Goal: Communication & Community: Answer question/provide support

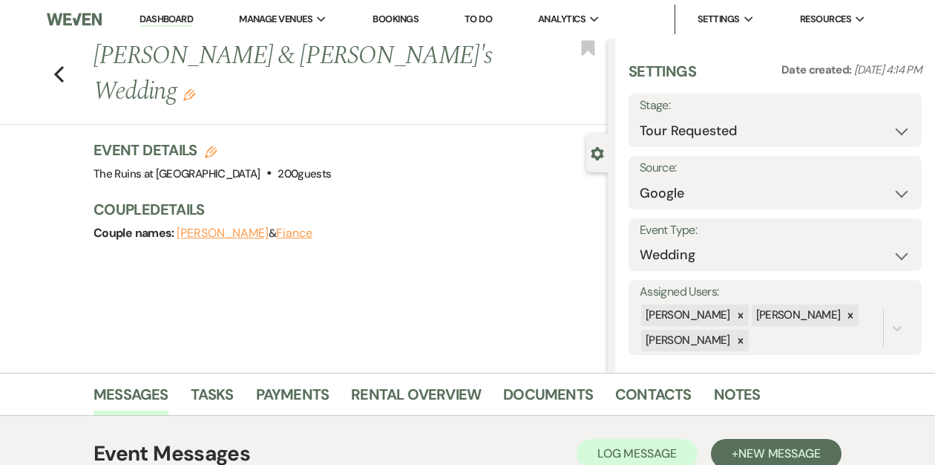
select select "2"
select select "6"
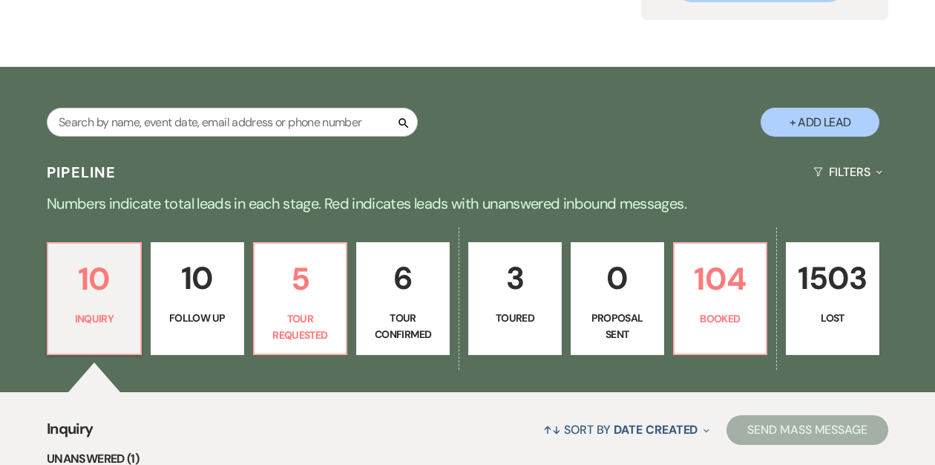
scroll to position [181, 0]
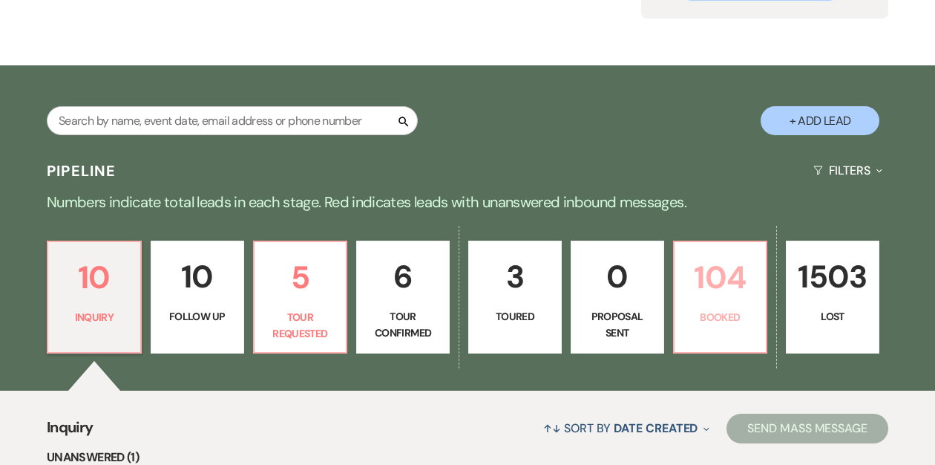
click at [727, 287] on p "104" at bounding box center [721, 277] width 74 height 50
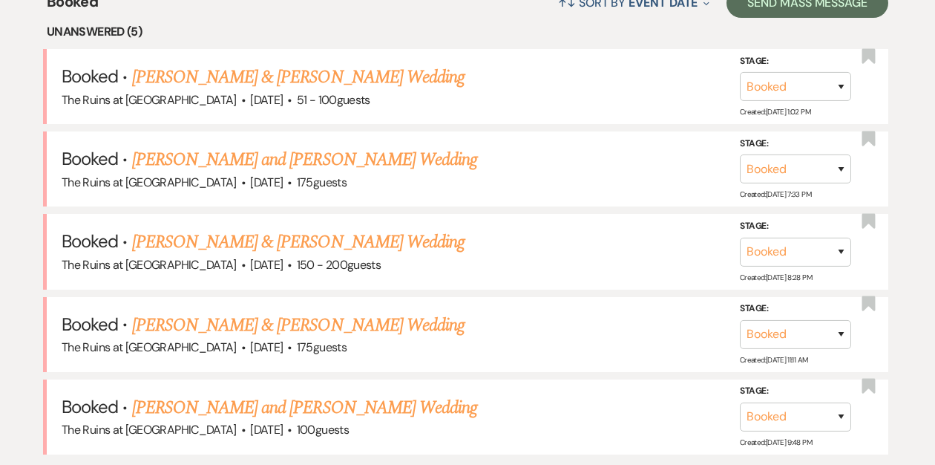
scroll to position [739, 0]
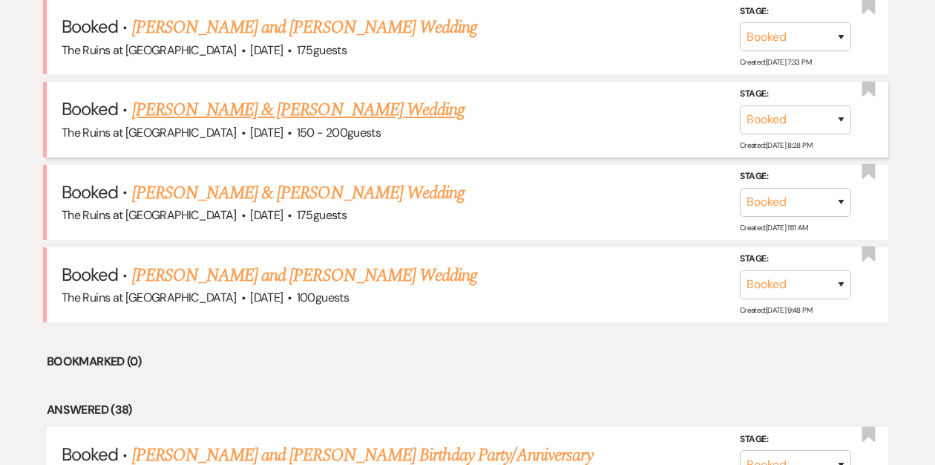
click at [354, 109] on link "[PERSON_NAME] & [PERSON_NAME] Wedding" at bounding box center [298, 110] width 333 height 27
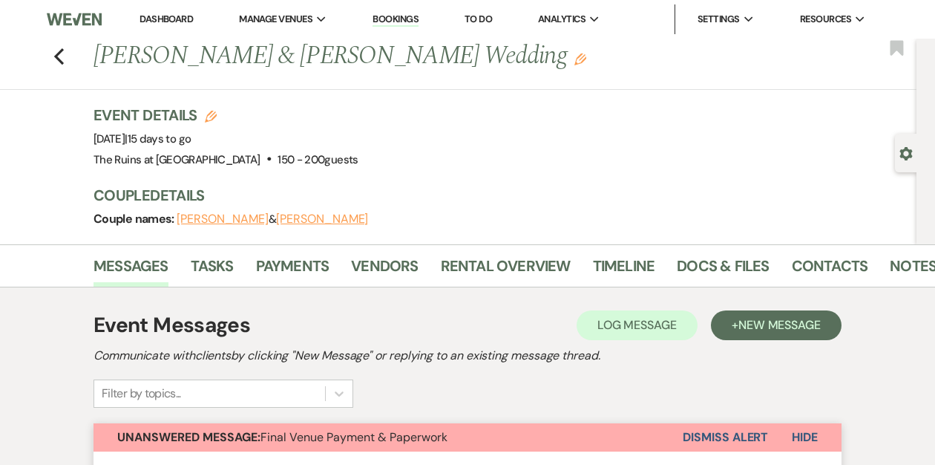
click at [53, 51] on div "Previous [PERSON_NAME] & [PERSON_NAME] Wedding Edit Bookmark" at bounding box center [455, 64] width 924 height 51
click at [57, 59] on use "button" at bounding box center [59, 56] width 10 height 16
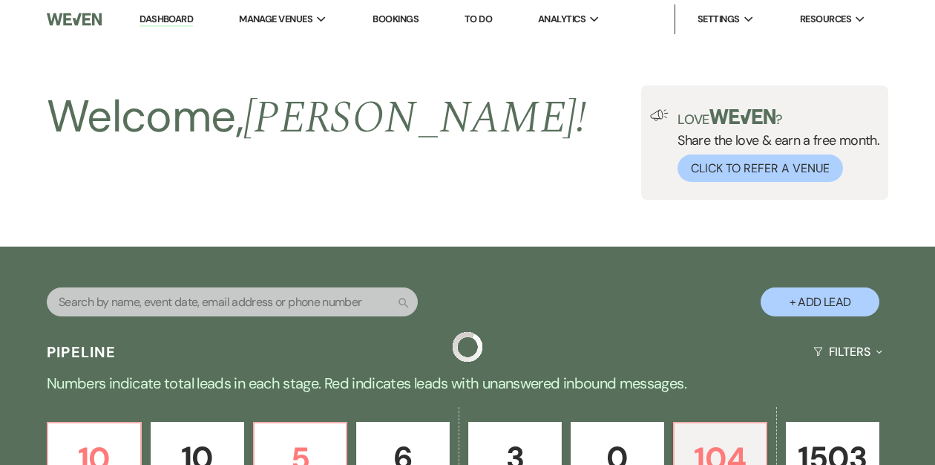
scroll to position [739, 0]
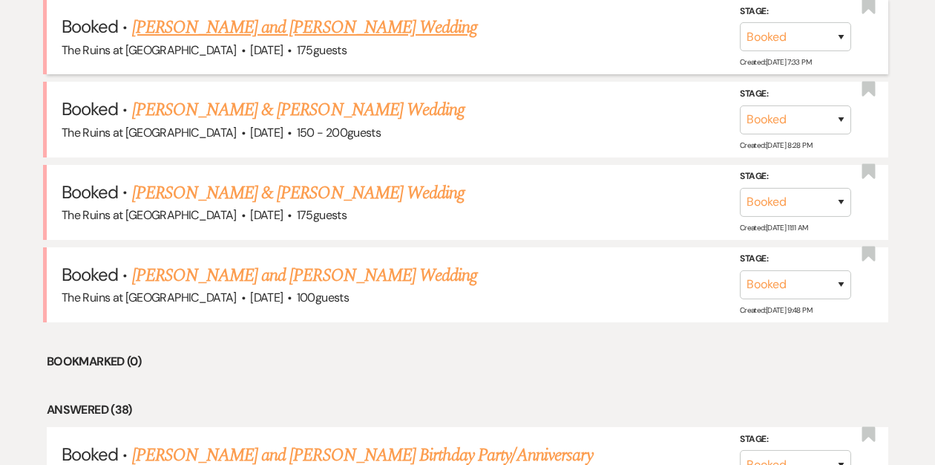
click at [223, 24] on link "[PERSON_NAME] and [PERSON_NAME] Wedding" at bounding box center [305, 27] width 346 height 27
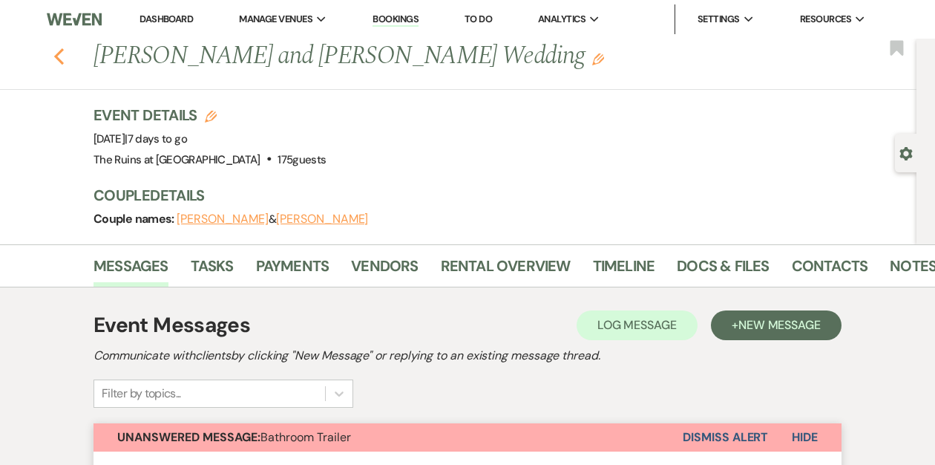
click at [59, 53] on use "button" at bounding box center [59, 56] width 10 height 16
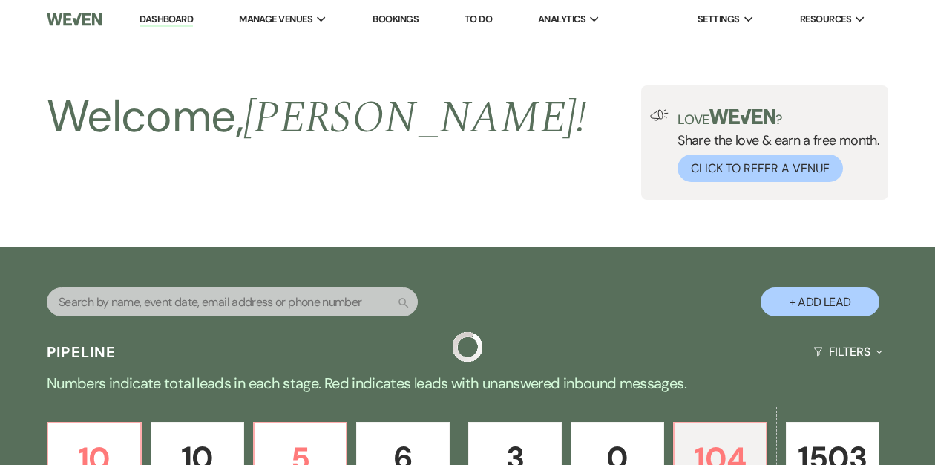
scroll to position [739, 0]
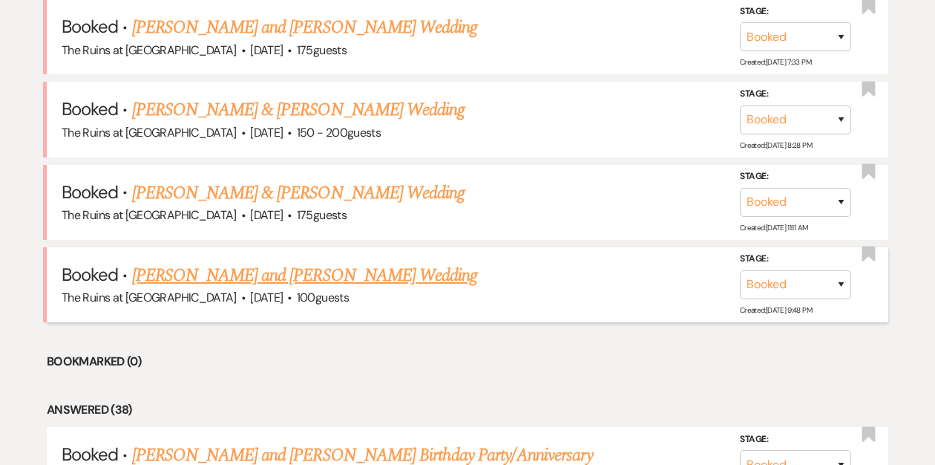
click at [235, 274] on link "[PERSON_NAME] and [PERSON_NAME] Wedding" at bounding box center [305, 275] width 346 height 27
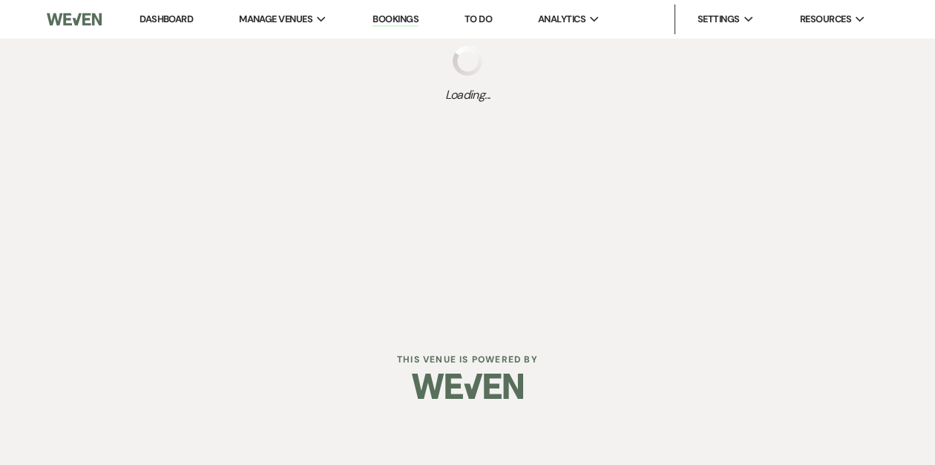
click at [224, 271] on div "Dashboard Manage Venues Expand The Ruins at [GEOGRAPHIC_DATA] Bookings To Do An…" at bounding box center [467, 162] width 935 height 325
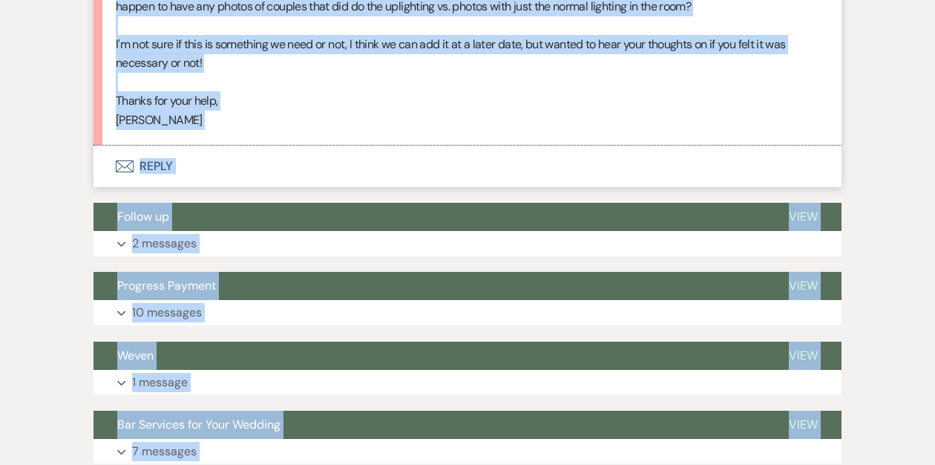
scroll to position [5109, 0]
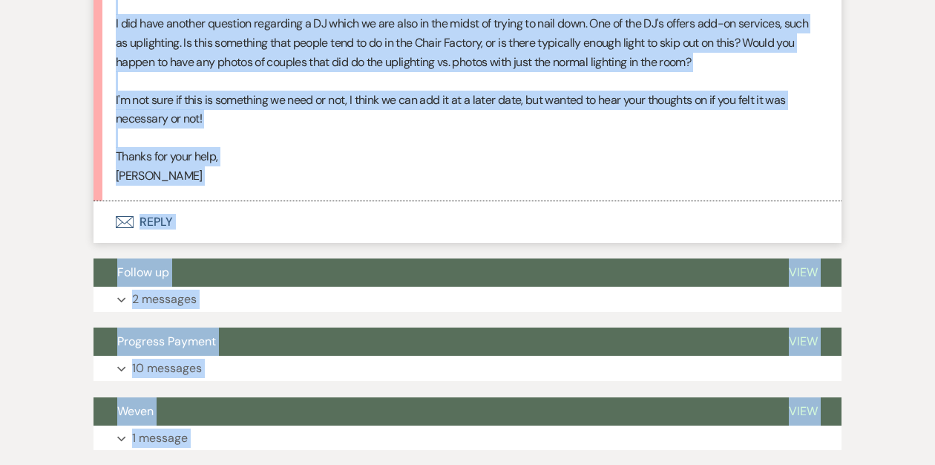
click at [276, 171] on p "[PERSON_NAME]" at bounding box center [468, 175] width 704 height 19
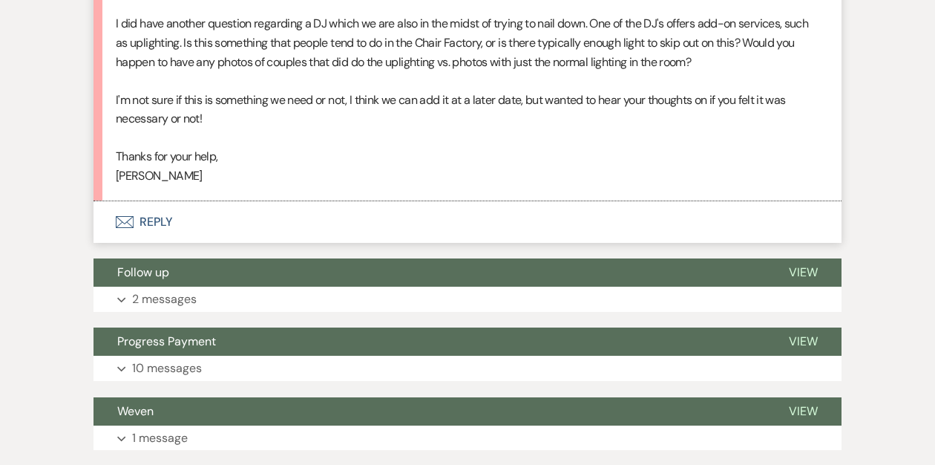
click at [158, 218] on button "Envelope Reply" at bounding box center [468, 222] width 748 height 42
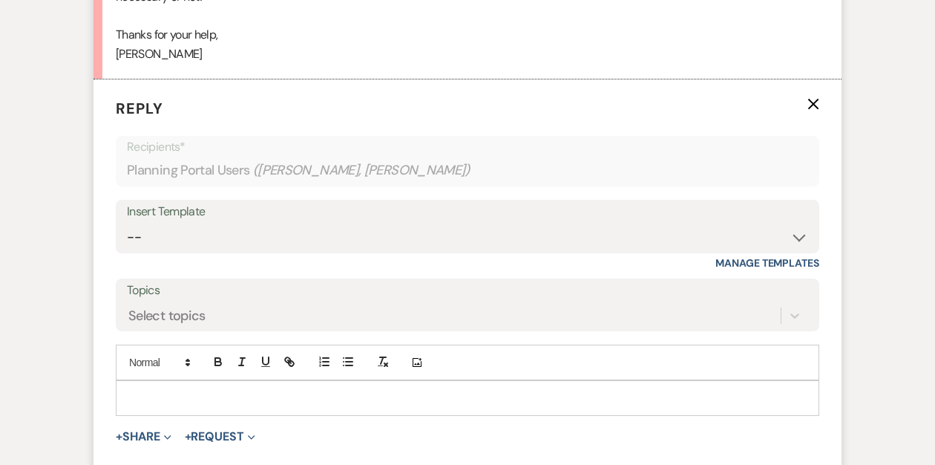
scroll to position [5341, 0]
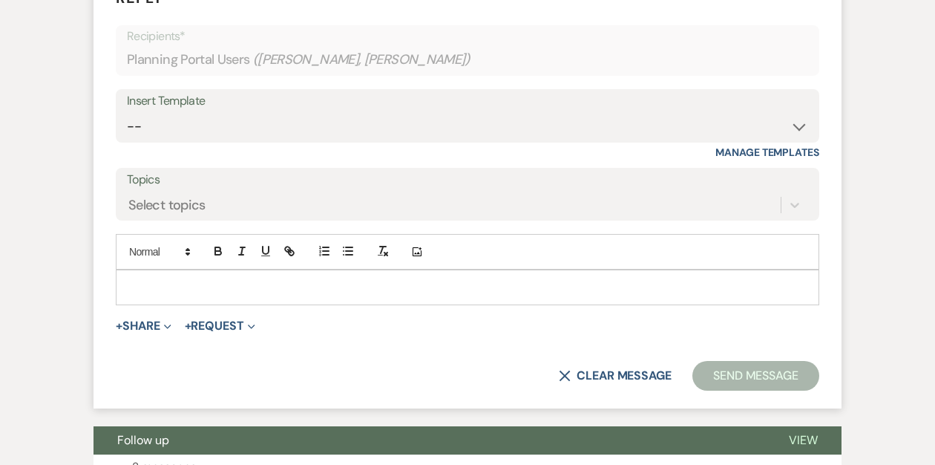
click at [146, 275] on div at bounding box center [468, 287] width 702 height 34
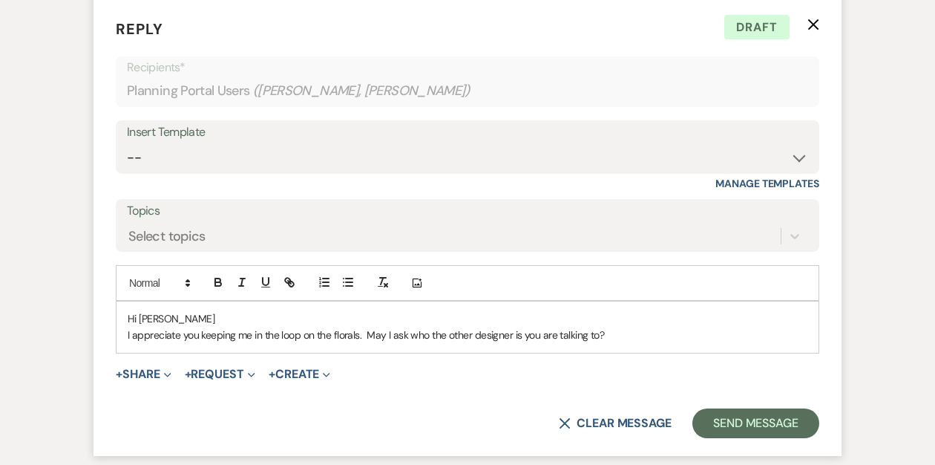
scroll to position [5357, 0]
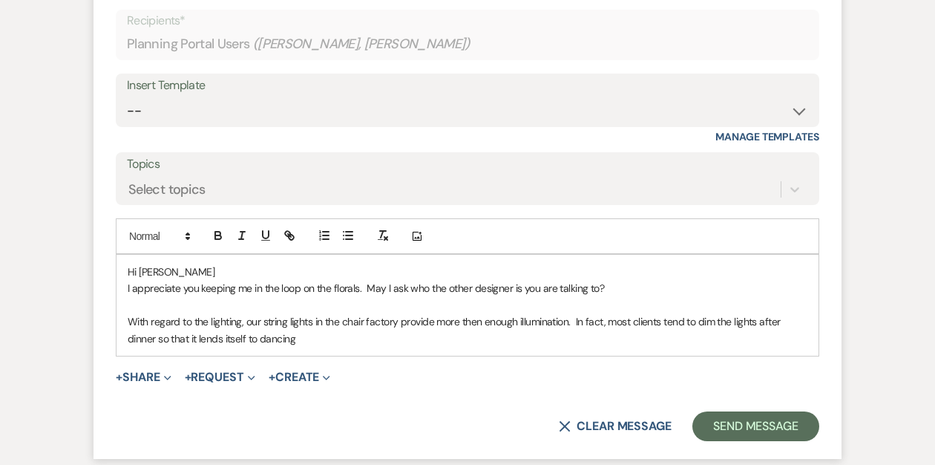
click at [207, 318] on p "With regard to the lighting, our string lights in the chair factory provide mor…" at bounding box center [468, 329] width 680 height 33
click at [272, 339] on p "With regard to lighting, our string lights in the chair factory provide more th…" at bounding box center [468, 329] width 680 height 33
drag, startPoint x: 266, startPoint y: 341, endPoint x: 241, endPoint y: 339, distance: 26.0
click at [241, 339] on p "With regard to lighting, our string lights in the chair factory provide more th…" at bounding box center [468, 329] width 680 height 33
click at [280, 348] on div "Hi [PERSON_NAME] I appreciate you keeping me in the loop on the florals. May I …" at bounding box center [468, 305] width 702 height 101
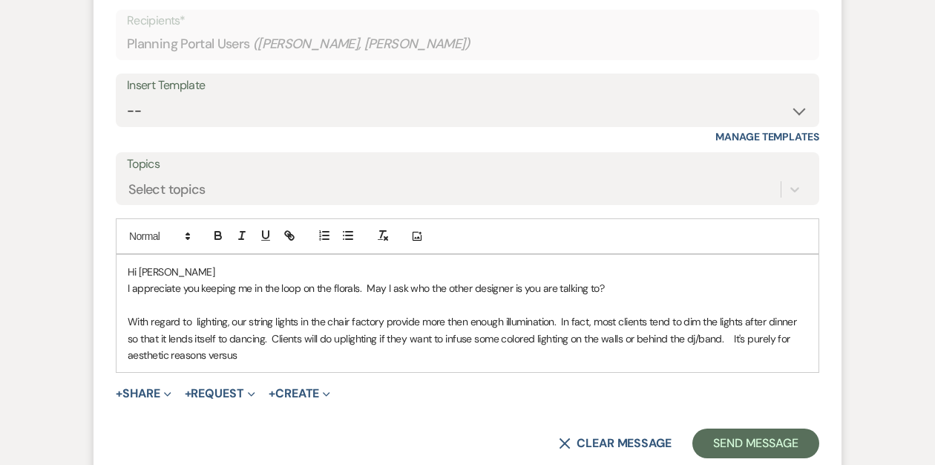
click at [334, 337] on p "With regard to lighting, our string lights in the chair factory provide more th…" at bounding box center [468, 338] width 680 height 50
click at [310, 356] on p "With regard to lighting, our string lights in the chair factory provide more th…" at bounding box center [468, 338] width 680 height 50
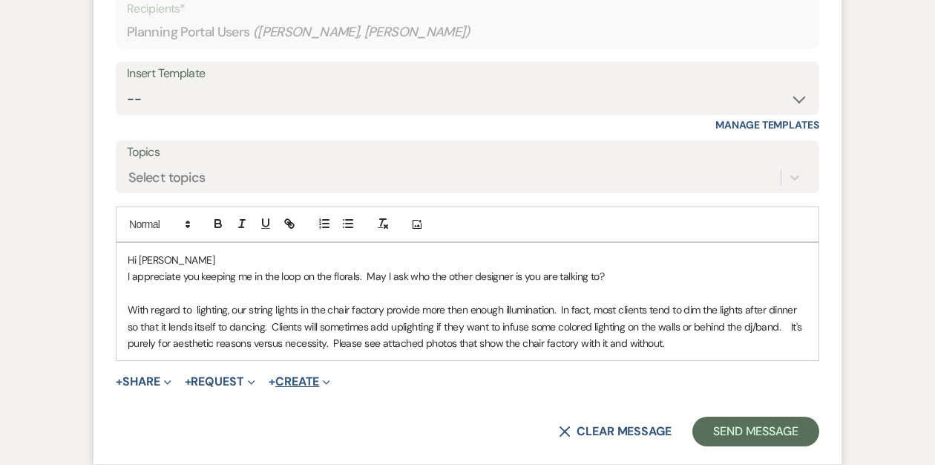
scroll to position [5404, 0]
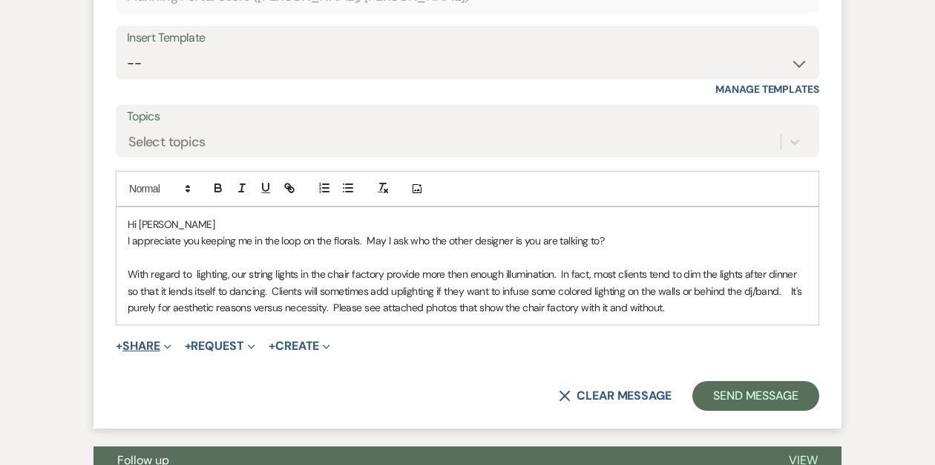
click at [150, 348] on button "+ Share Expand" at bounding box center [144, 346] width 56 height 12
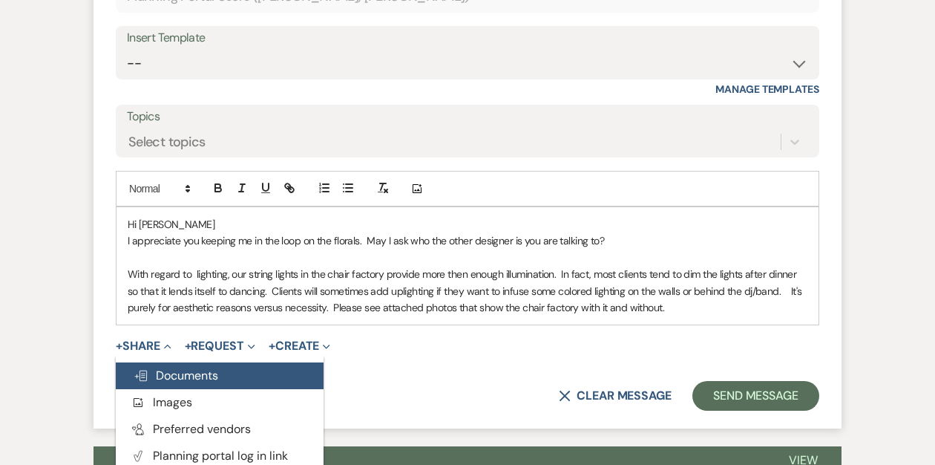
click at [160, 370] on span "Doc Upload Documents" at bounding box center [176, 375] width 85 height 16
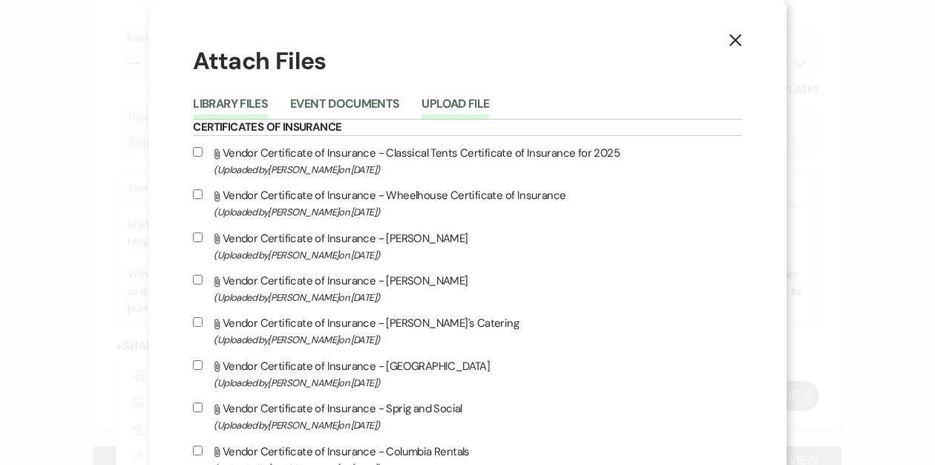
click at [489, 106] on button "Upload File" at bounding box center [456, 108] width 68 height 21
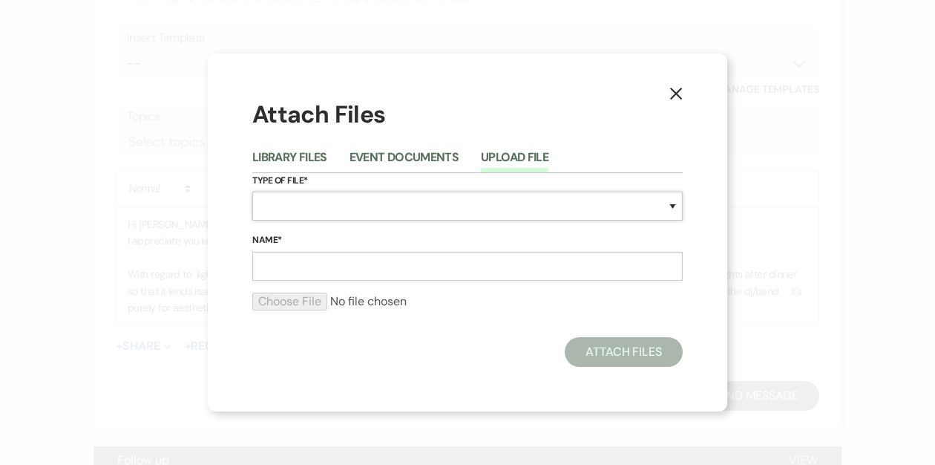
click at [347, 208] on select "Special Event Insurance Vendor Certificate of Insurance Contracts / Rental Agre…" at bounding box center [467, 206] width 431 height 29
select select "0"
click at [275, 265] on input "Name*" at bounding box center [467, 266] width 431 height 29
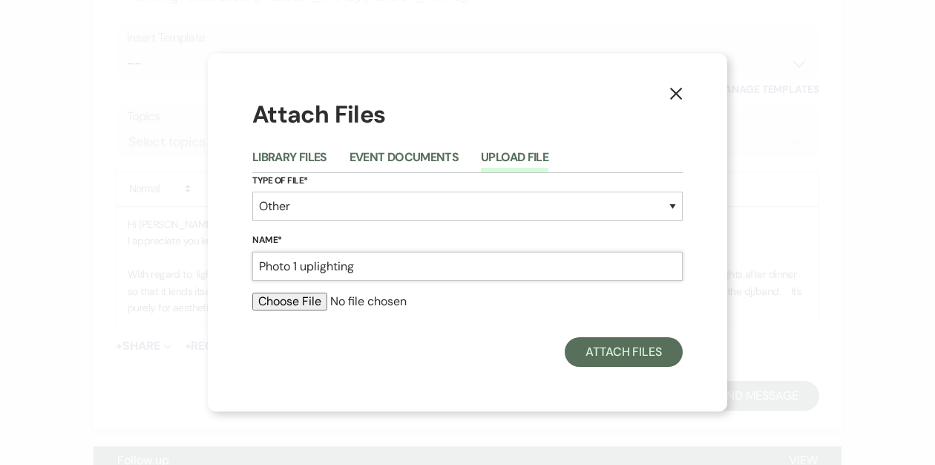
type input "Photo 1 uplighting"
click at [274, 295] on input "file" at bounding box center [467, 301] width 431 height 18
type input "C:\fakepath\IMG_9014 6.heic"
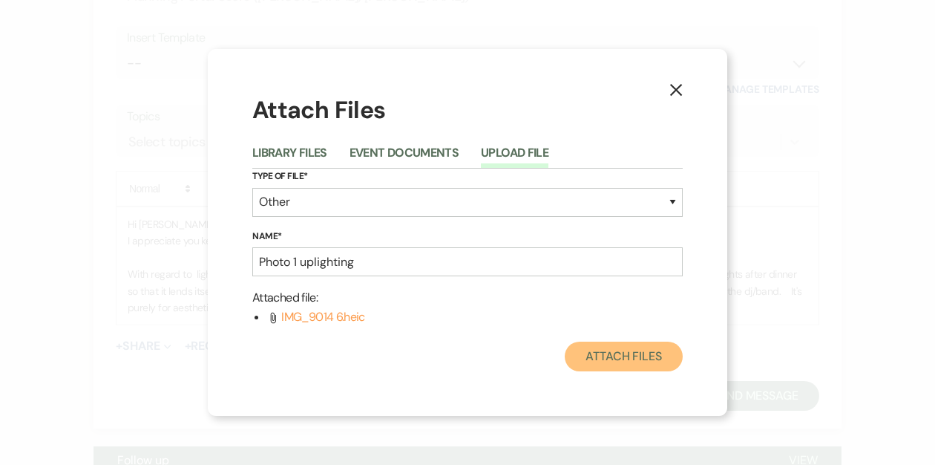
click at [632, 353] on button "Attach Files" at bounding box center [624, 356] width 118 height 30
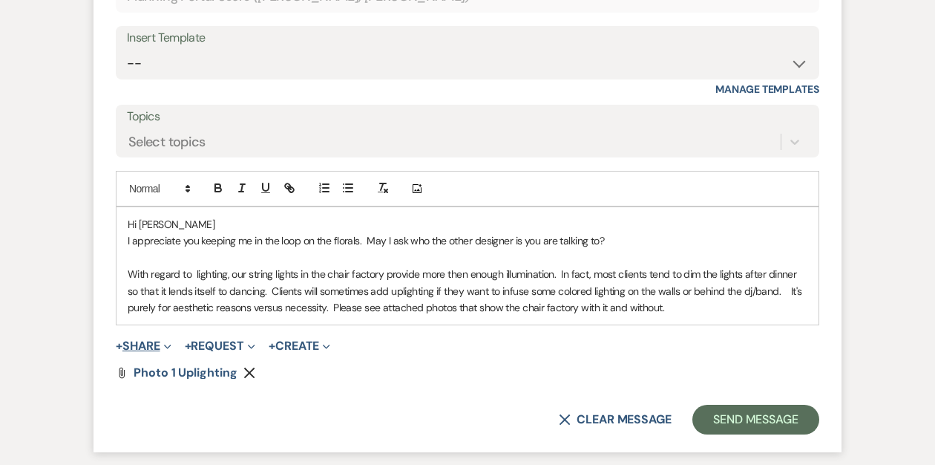
click at [147, 340] on button "+ Share Expand" at bounding box center [144, 346] width 56 height 12
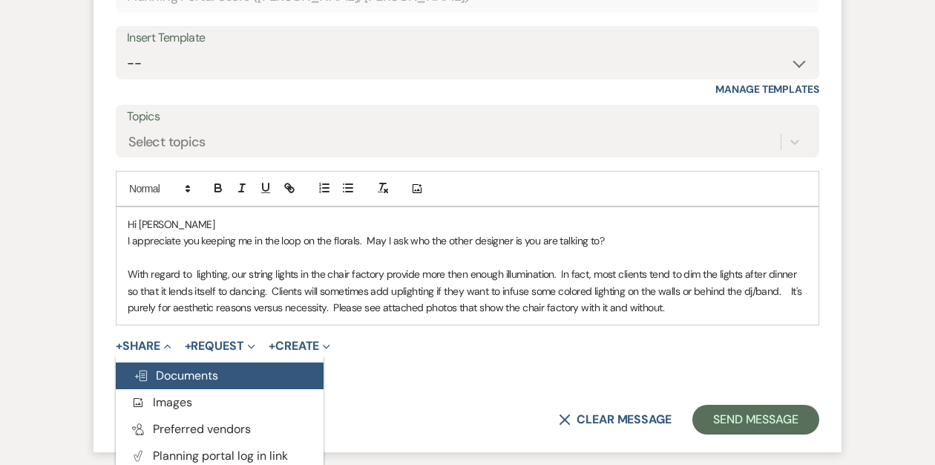
click at [164, 370] on span "Doc Upload Documents" at bounding box center [176, 375] width 85 height 16
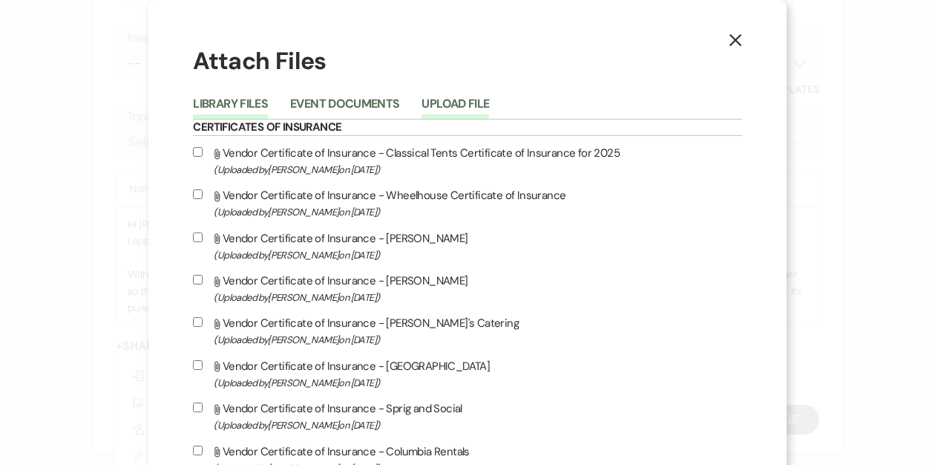
click at [488, 101] on button "Upload File" at bounding box center [456, 108] width 68 height 21
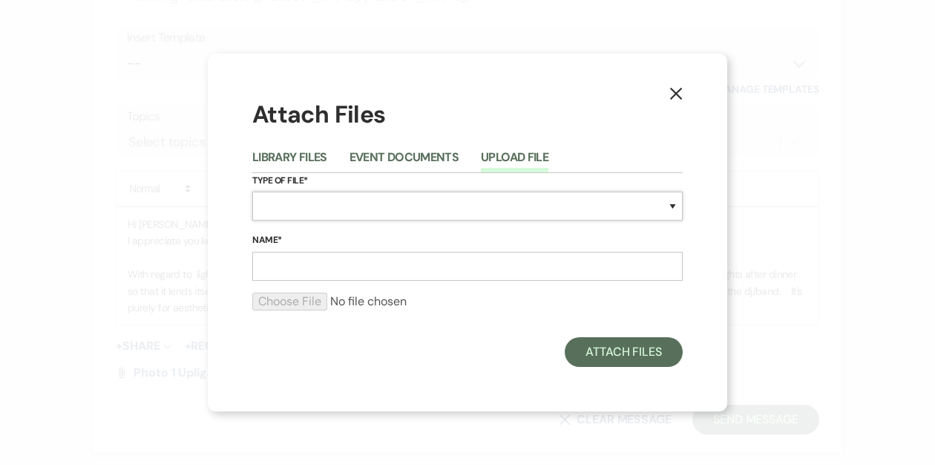
click at [387, 202] on select "Special Event Insurance Vendor Certificate of Insurance Contracts / Rental Agre…" at bounding box center [467, 206] width 431 height 29
select select "0"
click at [285, 263] on input "Name*" at bounding box center [467, 266] width 431 height 29
click at [300, 302] on input "file" at bounding box center [467, 301] width 431 height 18
click at [365, 267] on input "Photo 2 uplighting" at bounding box center [467, 266] width 431 height 29
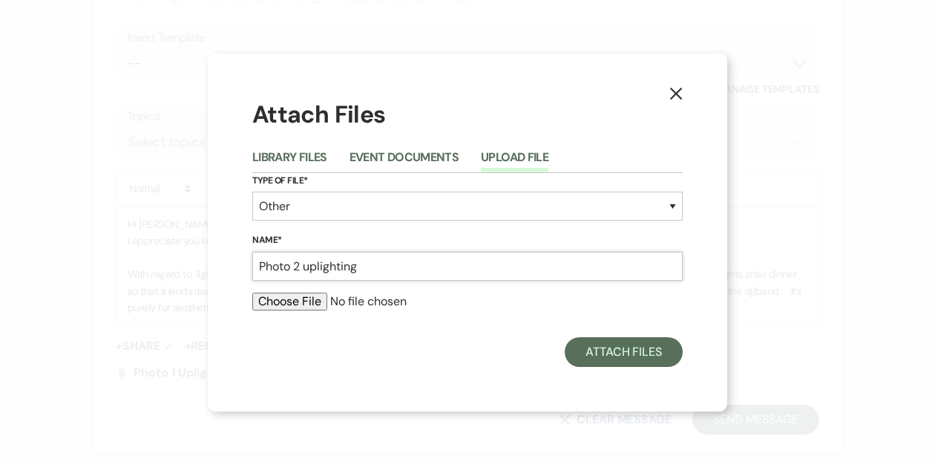
drag, startPoint x: 365, startPoint y: 266, endPoint x: 327, endPoint y: 266, distance: 37.9
click at [327, 266] on input "Photo 2 uplighting" at bounding box center [467, 266] width 431 height 29
type input "Photo 2 no uplighting."
click at [302, 303] on input "file" at bounding box center [467, 301] width 431 height 18
type input "C:\fakepath\IMG_3518.HEIC"
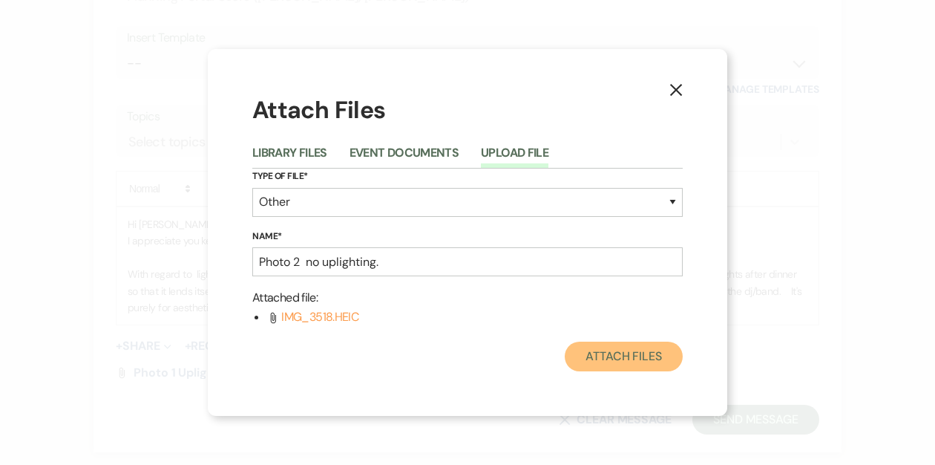
click at [644, 353] on button "Attach Files" at bounding box center [624, 356] width 118 height 30
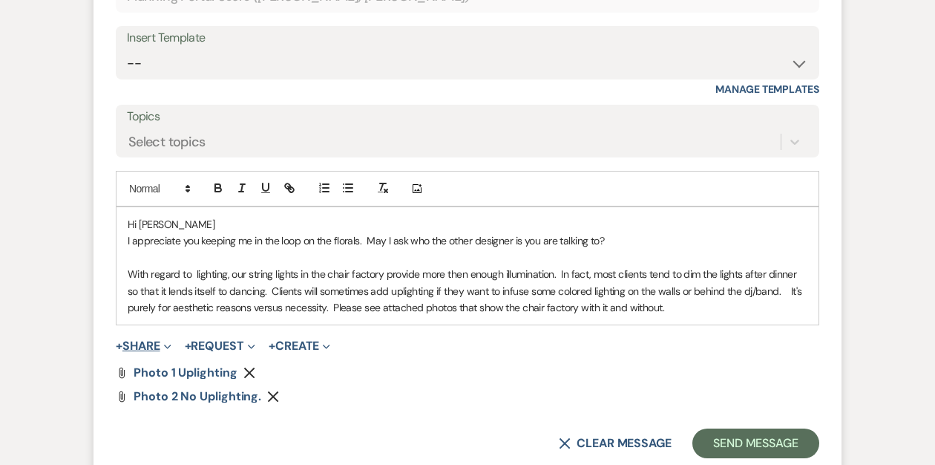
click at [155, 347] on button "+ Share Expand" at bounding box center [144, 346] width 56 height 12
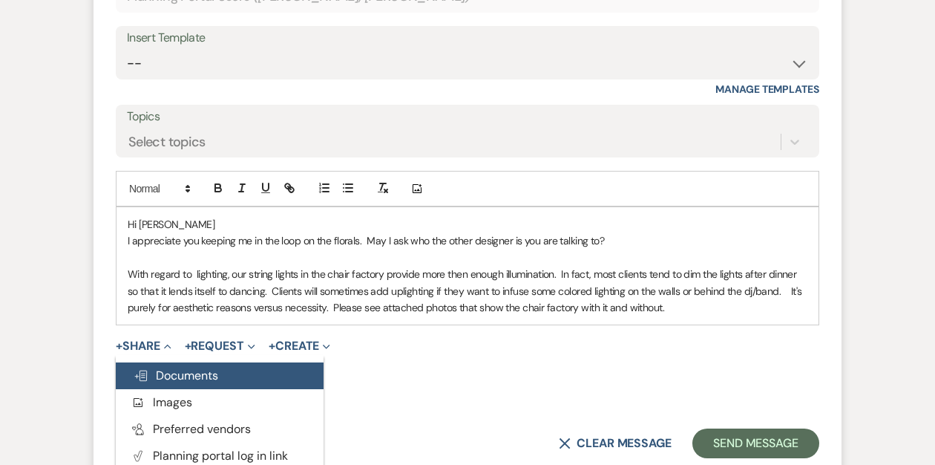
click at [176, 373] on span "Doc Upload Documents" at bounding box center [176, 375] width 85 height 16
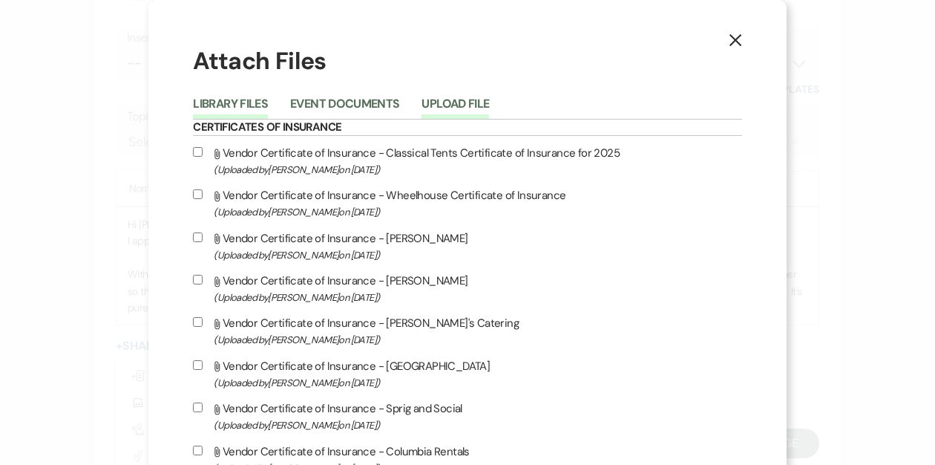
click at [480, 104] on button "Upload File" at bounding box center [456, 108] width 68 height 21
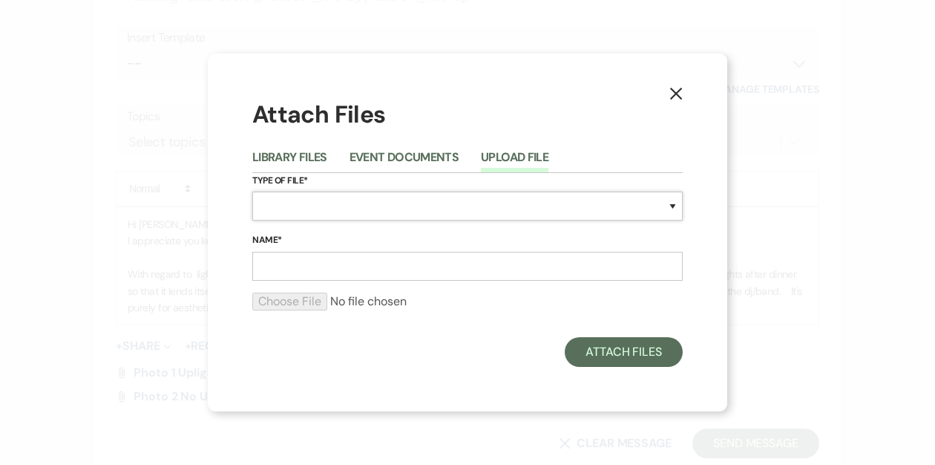
click at [348, 201] on select "Special Event Insurance Vendor Certificate of Insurance Contracts / Rental Agre…" at bounding box center [467, 206] width 431 height 29
select select "0"
drag, startPoint x: 294, startPoint y: 270, endPoint x: 307, endPoint y: 288, distance: 21.8
click at [294, 270] on input "Name*" at bounding box center [467, 266] width 431 height 29
type input "Photo 3 - no uplights. Lights on all the way"
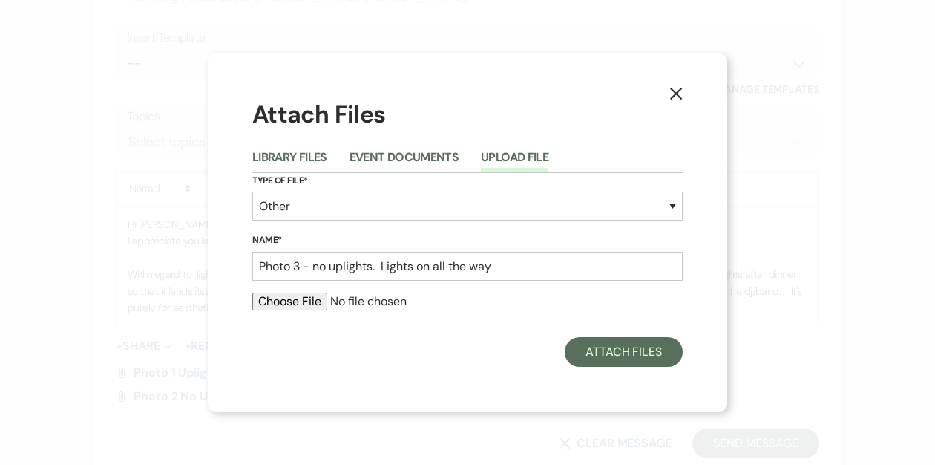
click at [311, 301] on input "file" at bounding box center [467, 301] width 431 height 18
type input "C:\fakepath\IMG_4377.HEIC"
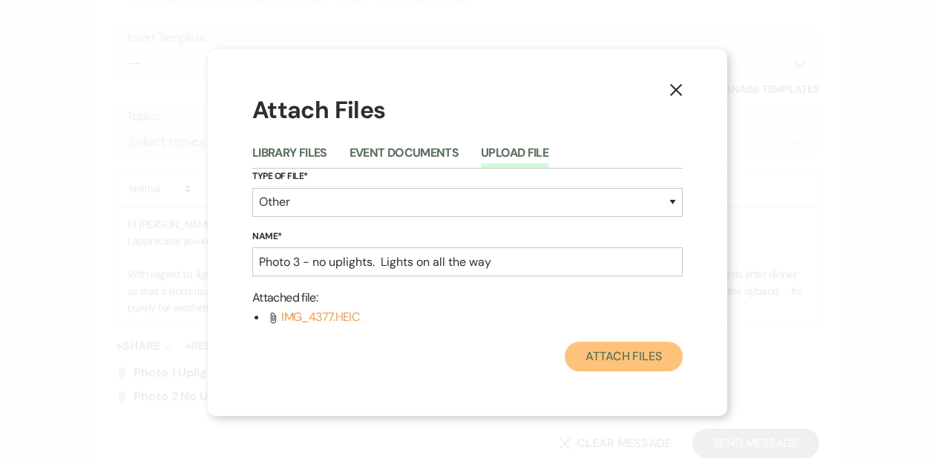
click at [644, 356] on button "Attach Files" at bounding box center [624, 356] width 118 height 30
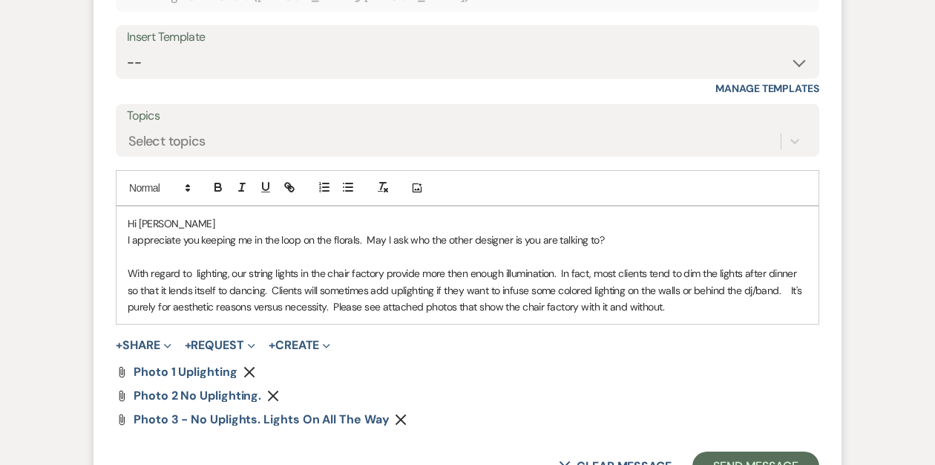
scroll to position [5425, 0]
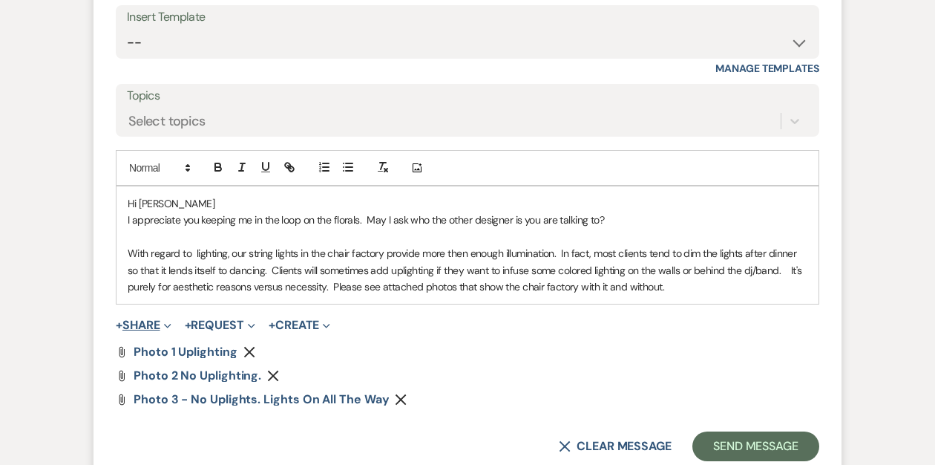
click at [140, 327] on button "+ Share Expand" at bounding box center [144, 325] width 56 height 12
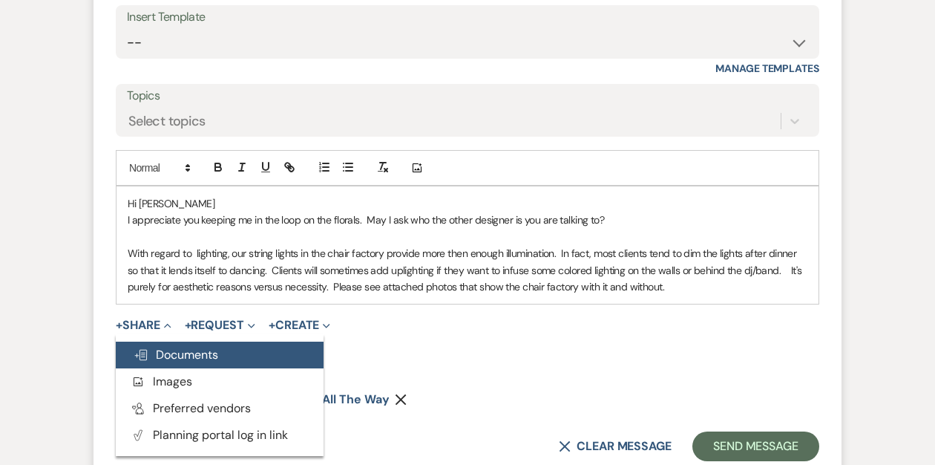
click at [166, 351] on span "Doc Upload Documents" at bounding box center [176, 355] width 85 height 16
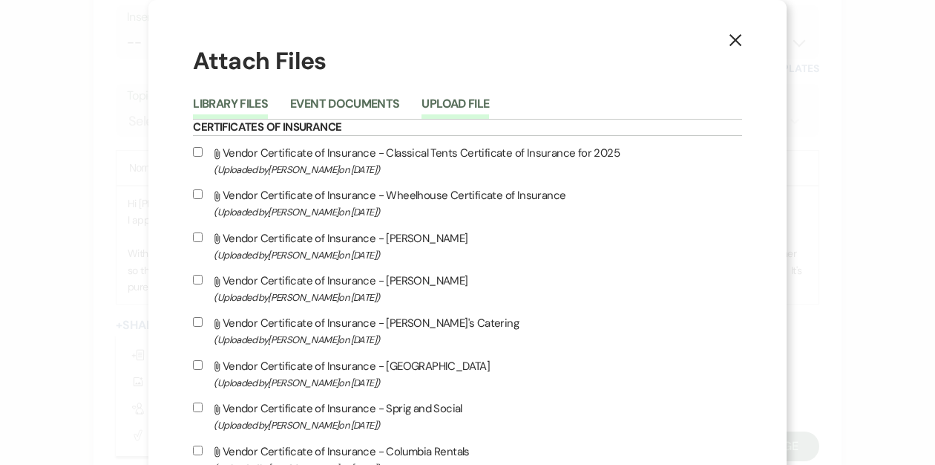
click at [486, 100] on button "Upload File" at bounding box center [456, 108] width 68 height 21
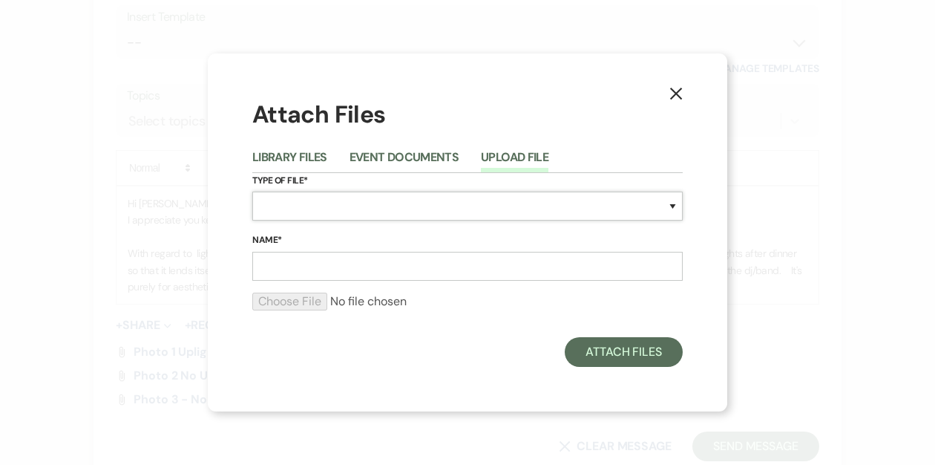
click at [326, 205] on select "Special Event Insurance Vendor Certificate of Insurance Contracts / Rental Agre…" at bounding box center [467, 206] width 431 height 29
select select "0"
click at [284, 265] on input "Name*" at bounding box center [467, 266] width 431 height 29
type input "Photo 4 - uplights"
click at [284, 306] on input "file" at bounding box center [467, 301] width 431 height 18
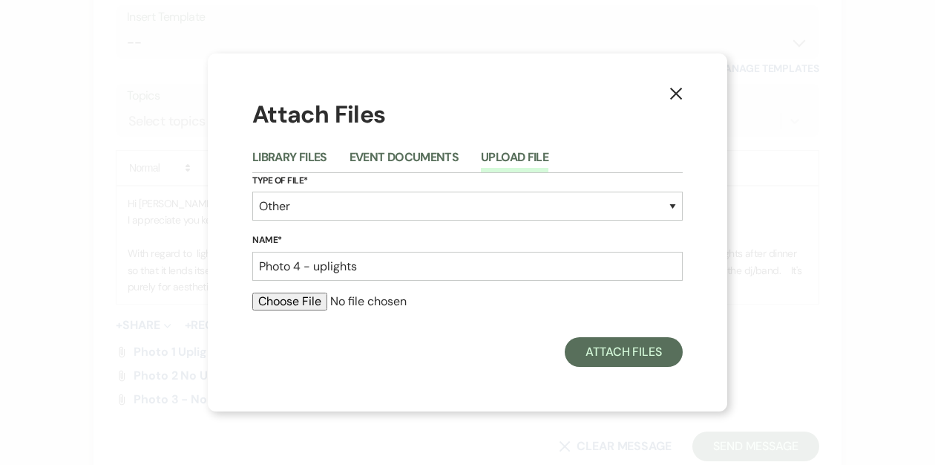
type input "C:\fakepath\IMG_0024 3.MOV"
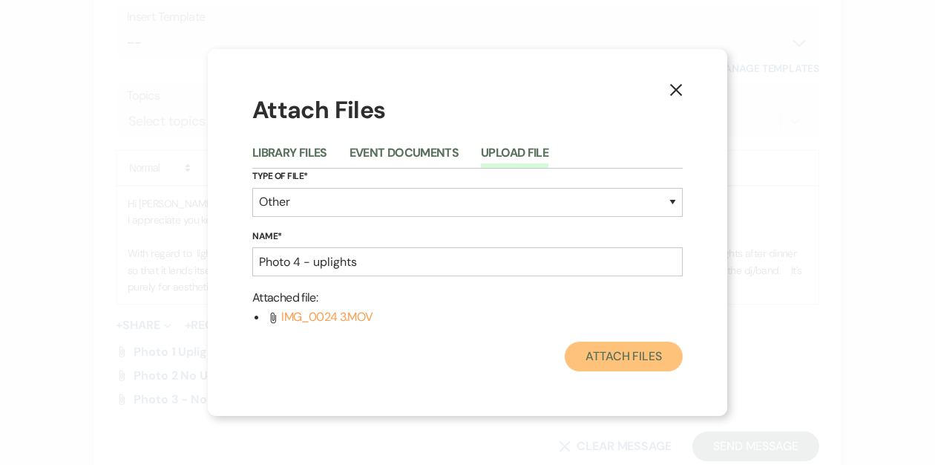
click at [624, 350] on button "Attach Files" at bounding box center [624, 356] width 118 height 30
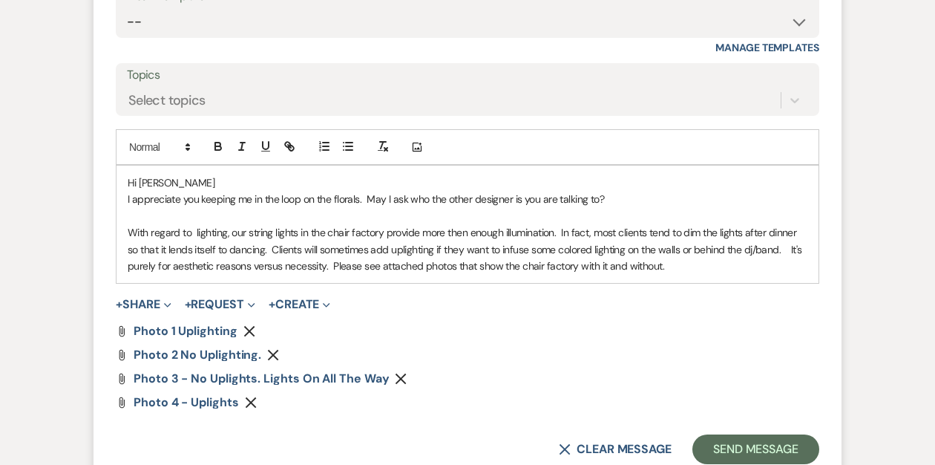
scroll to position [5446, 0]
click at [618, 200] on p "I appreciate you keeping me in the loop on the florals. May I ask who the other…" at bounding box center [468, 198] width 680 height 16
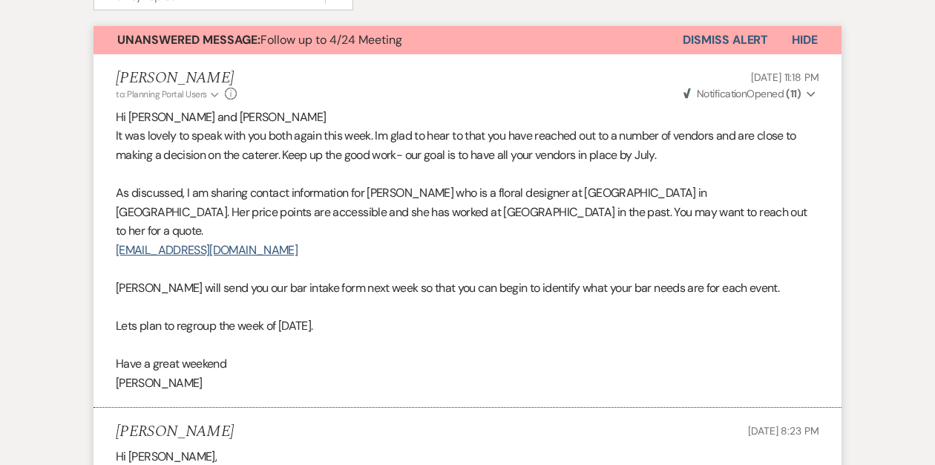
scroll to position [0, 0]
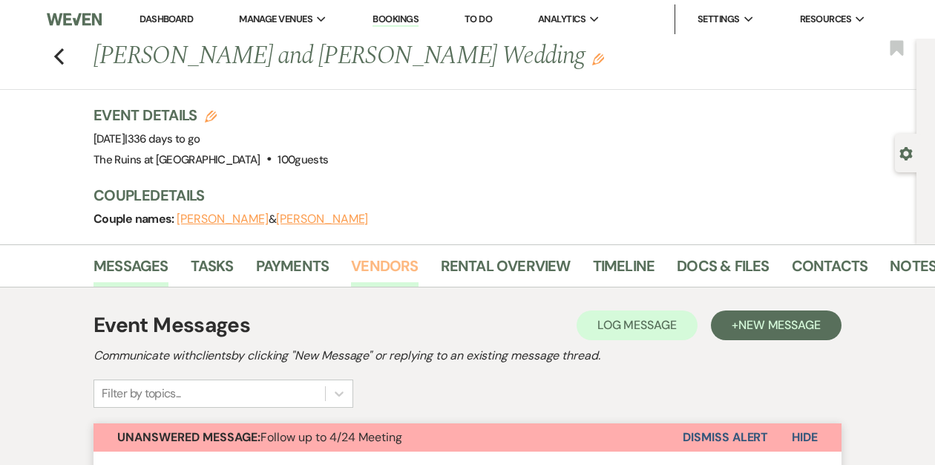
click at [399, 266] on link "Vendors" at bounding box center [384, 270] width 67 height 33
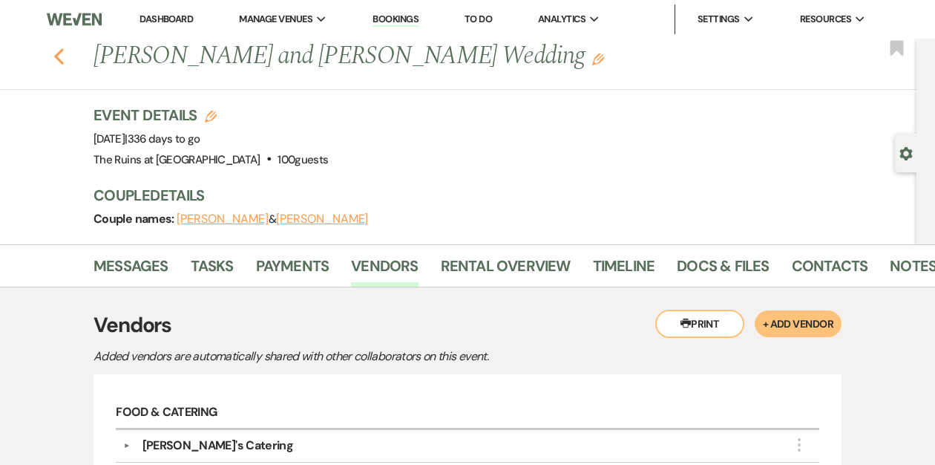
click at [55, 52] on icon "Previous" at bounding box center [58, 57] width 11 height 18
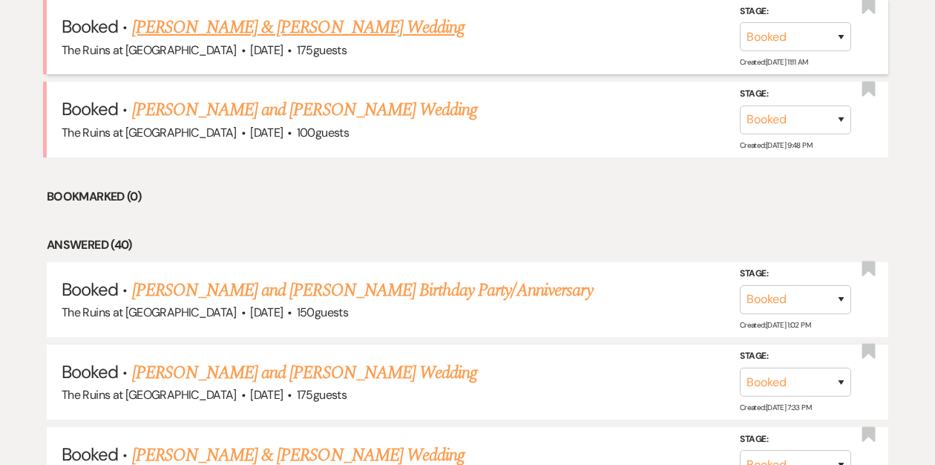
scroll to position [573, 0]
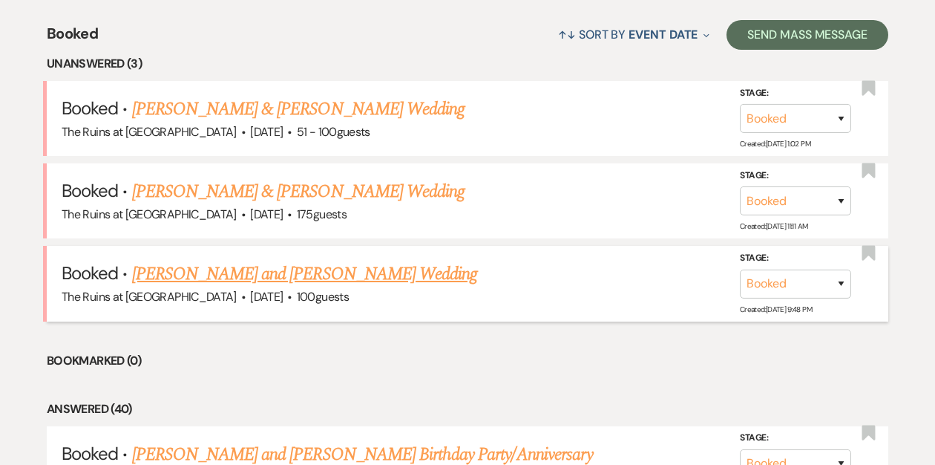
click at [211, 276] on link "[PERSON_NAME] and [PERSON_NAME] Wedding" at bounding box center [305, 274] width 346 height 27
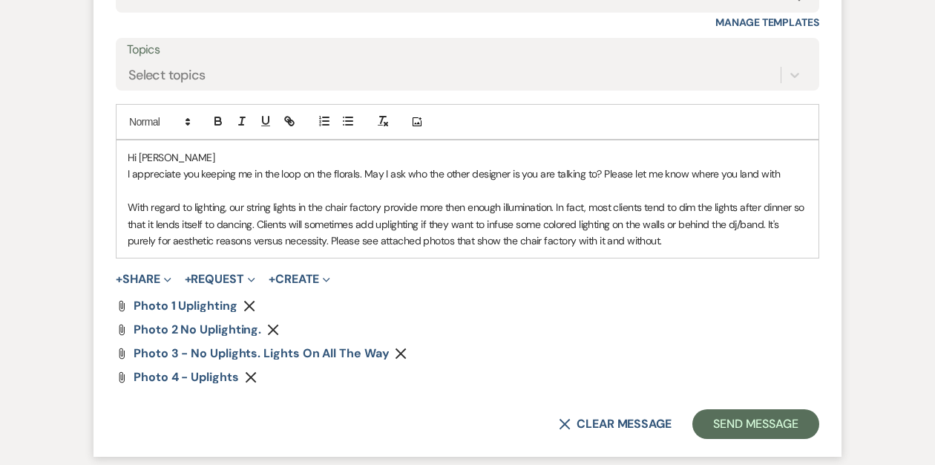
scroll to position [5472, 0]
click at [603, 241] on p "With regard to lighting, our string lights in the chair factory provide more th…" at bounding box center [468, 223] width 680 height 50
click at [665, 238] on p "With regard to lighting, our string lights in the chair factory provide more th…" at bounding box center [468, 223] width 680 height 50
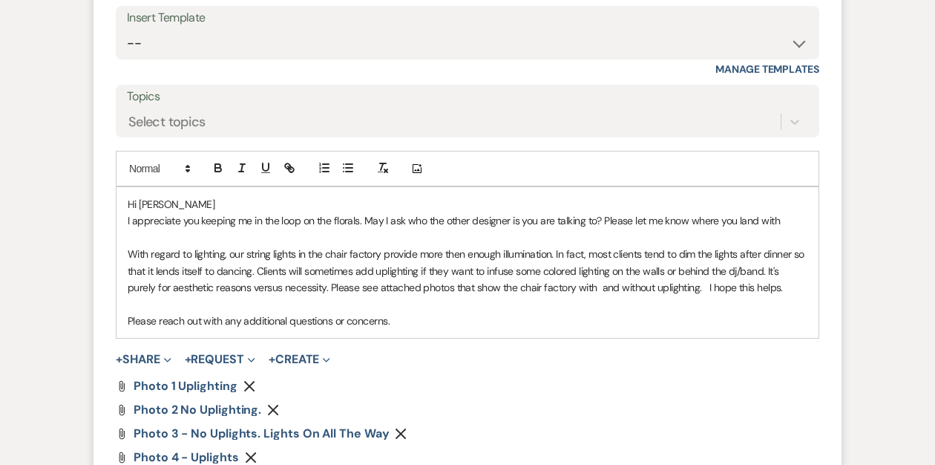
scroll to position [5417, 0]
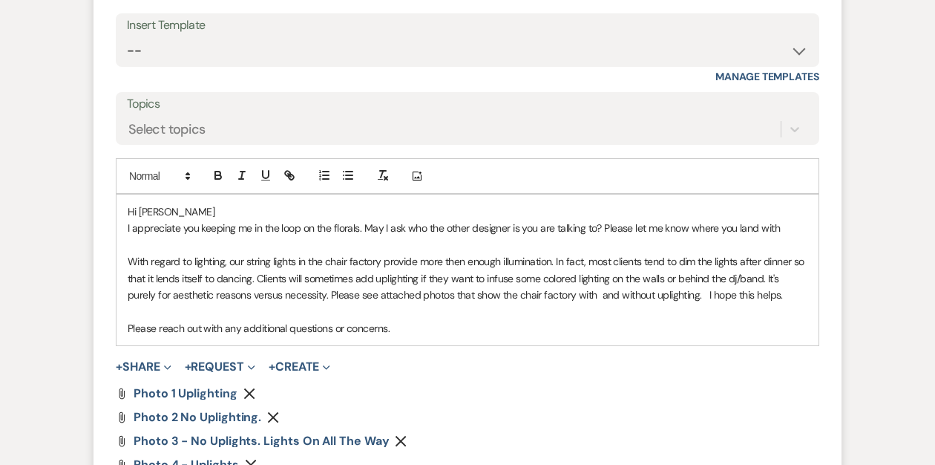
click at [789, 226] on p "I appreciate you keeping me in the loop on the florals. May I ask who the other…" at bounding box center [468, 228] width 680 height 16
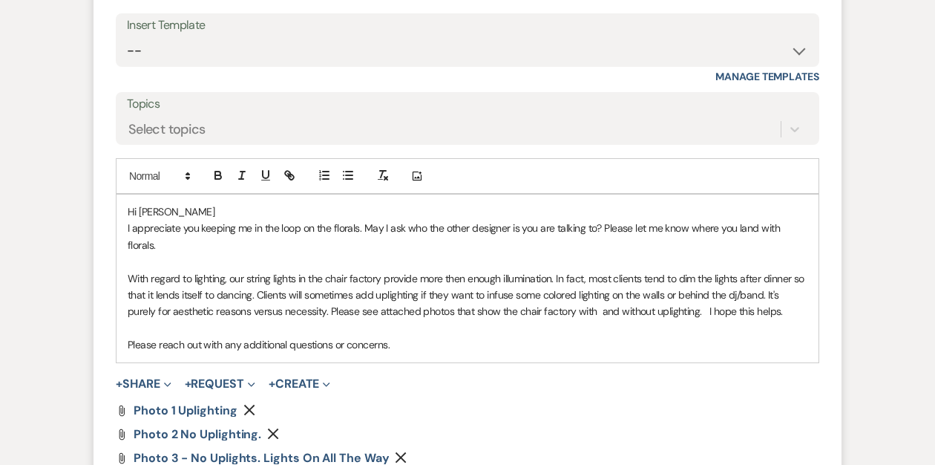
click at [439, 343] on p "Please reach out with any additional questions or concerns." at bounding box center [468, 344] width 680 height 16
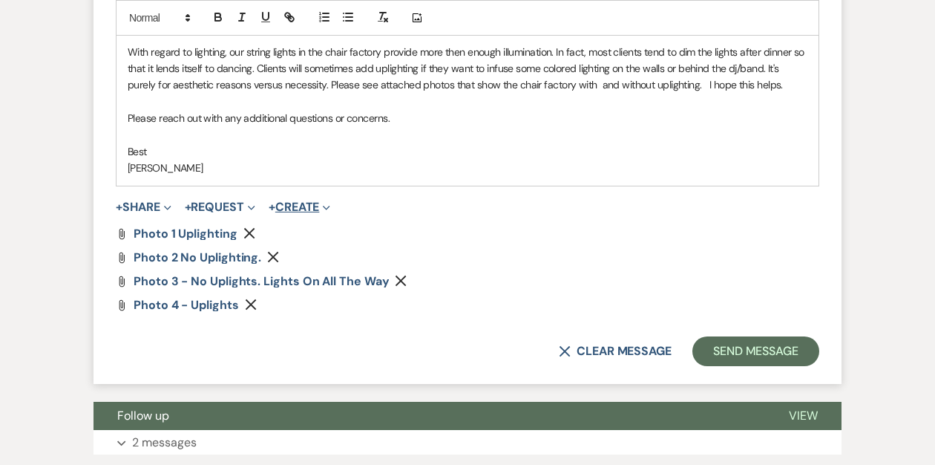
scroll to position [5644, 0]
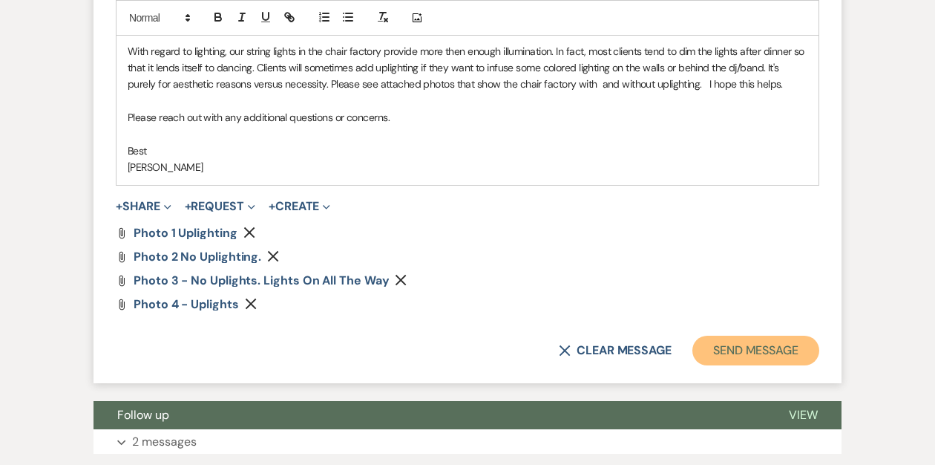
click at [727, 350] on button "Send Message" at bounding box center [756, 351] width 127 height 30
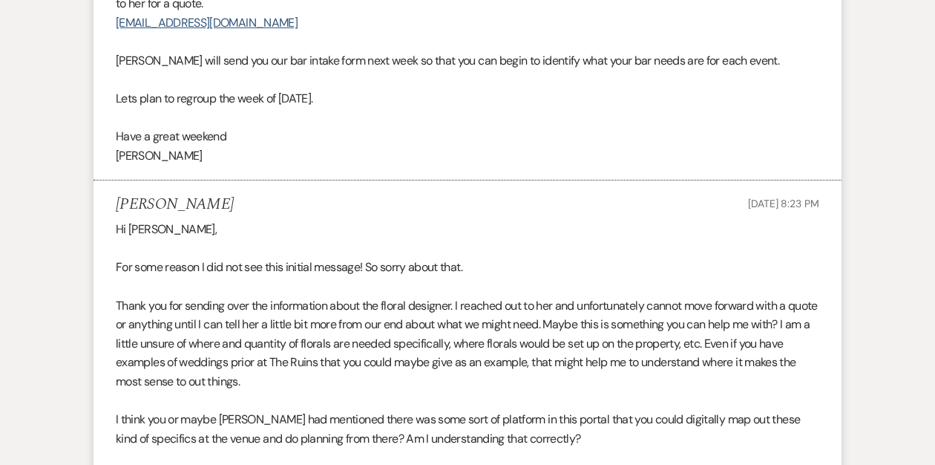
scroll to position [0, 0]
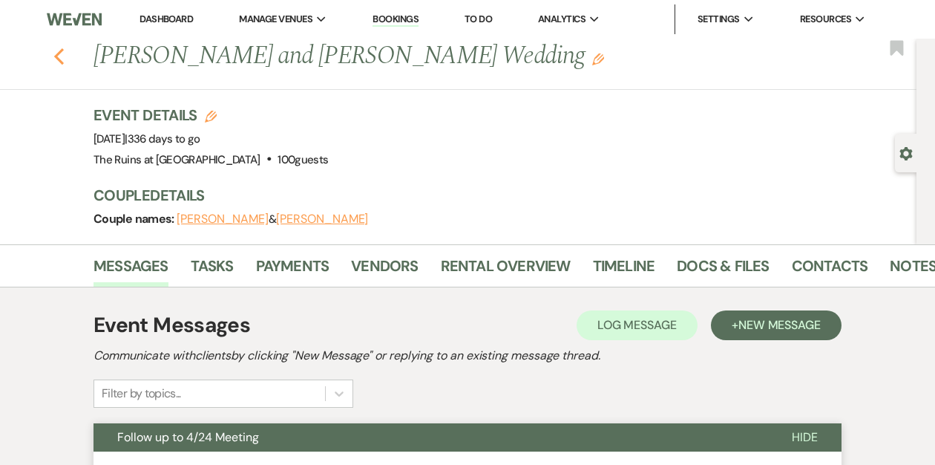
click at [60, 56] on icon "Previous" at bounding box center [58, 57] width 11 height 18
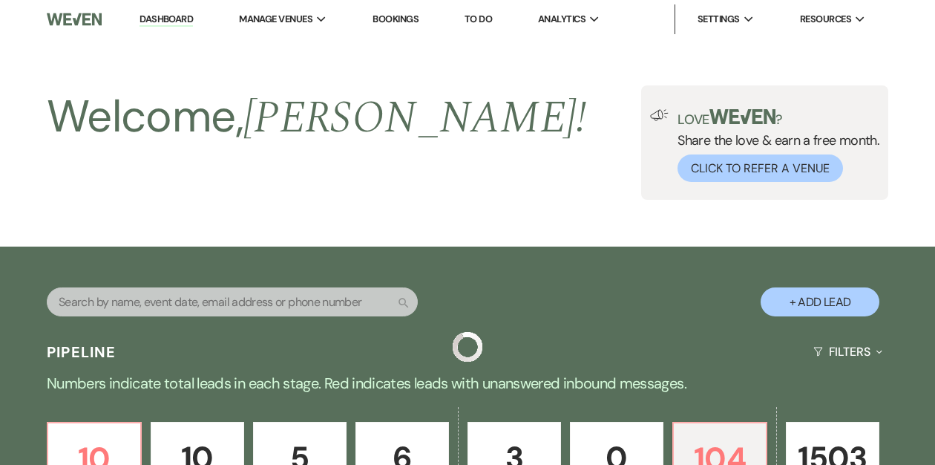
scroll to position [573, 0]
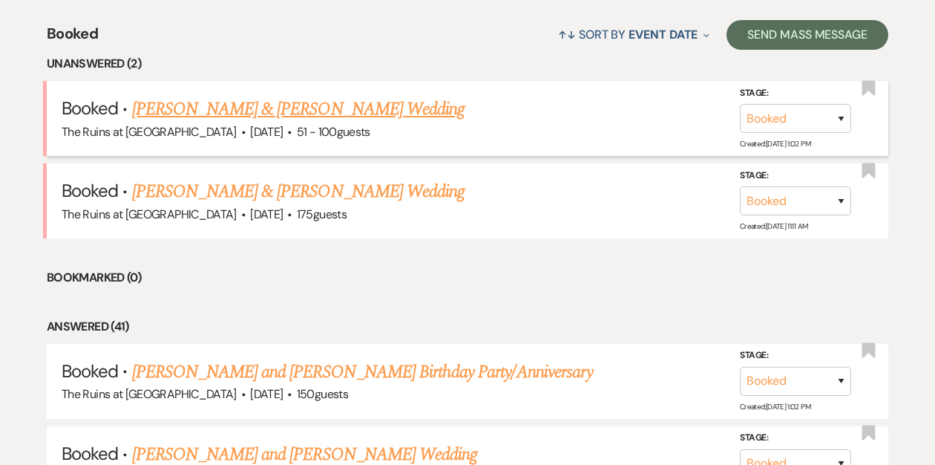
click at [202, 114] on link "[PERSON_NAME] & [PERSON_NAME] Wedding" at bounding box center [298, 109] width 333 height 27
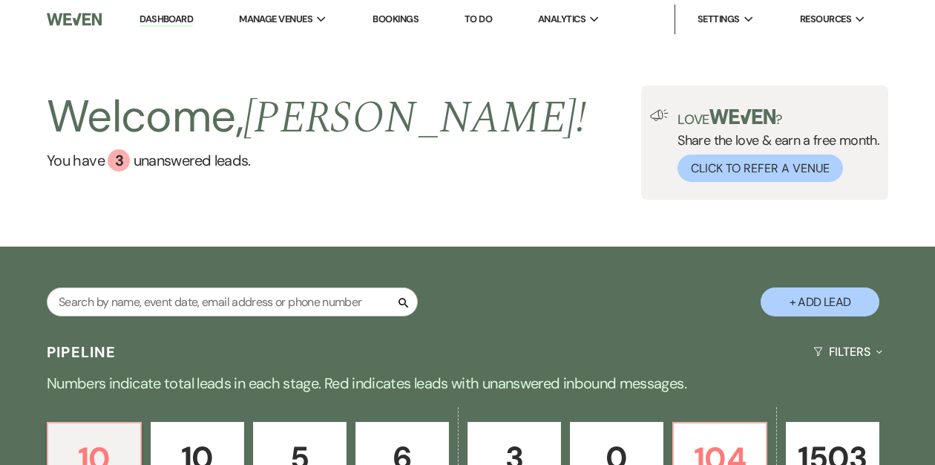
scroll to position [99, 0]
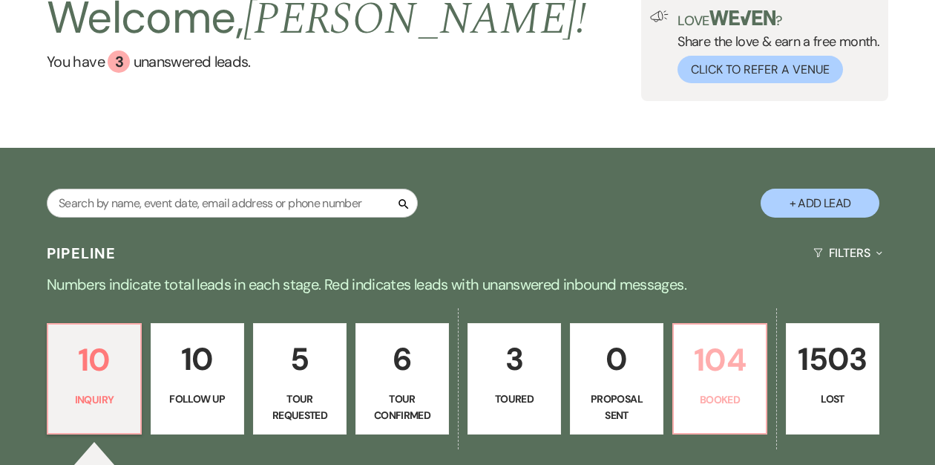
click at [710, 362] on p "104" at bounding box center [720, 360] width 74 height 50
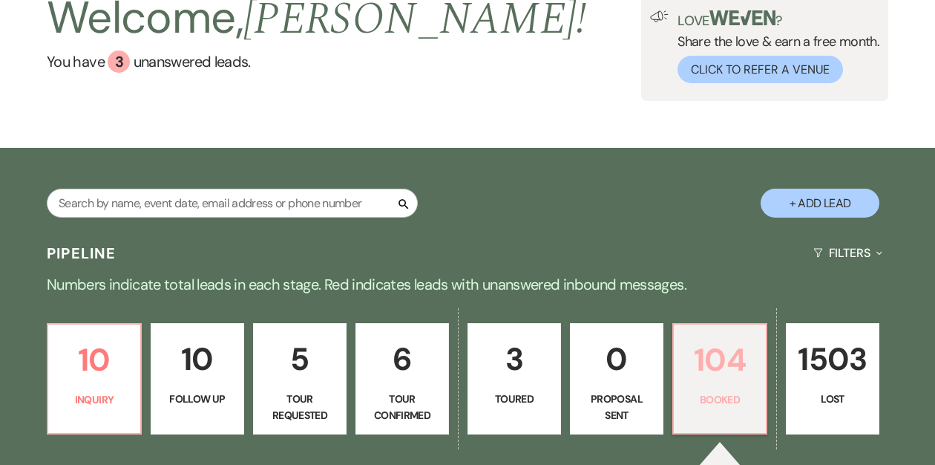
click at [716, 390] on link "104 Booked" at bounding box center [720, 378] width 95 height 111
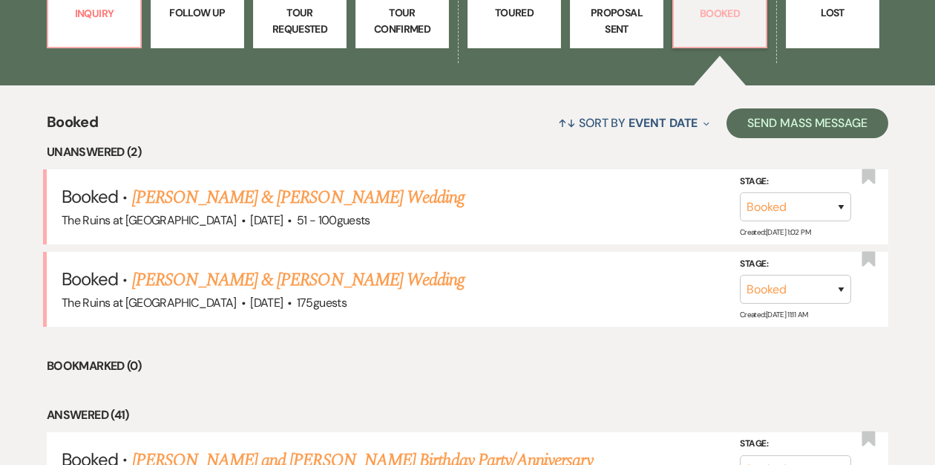
scroll to position [213, 0]
